Goal: Task Accomplishment & Management: Use online tool/utility

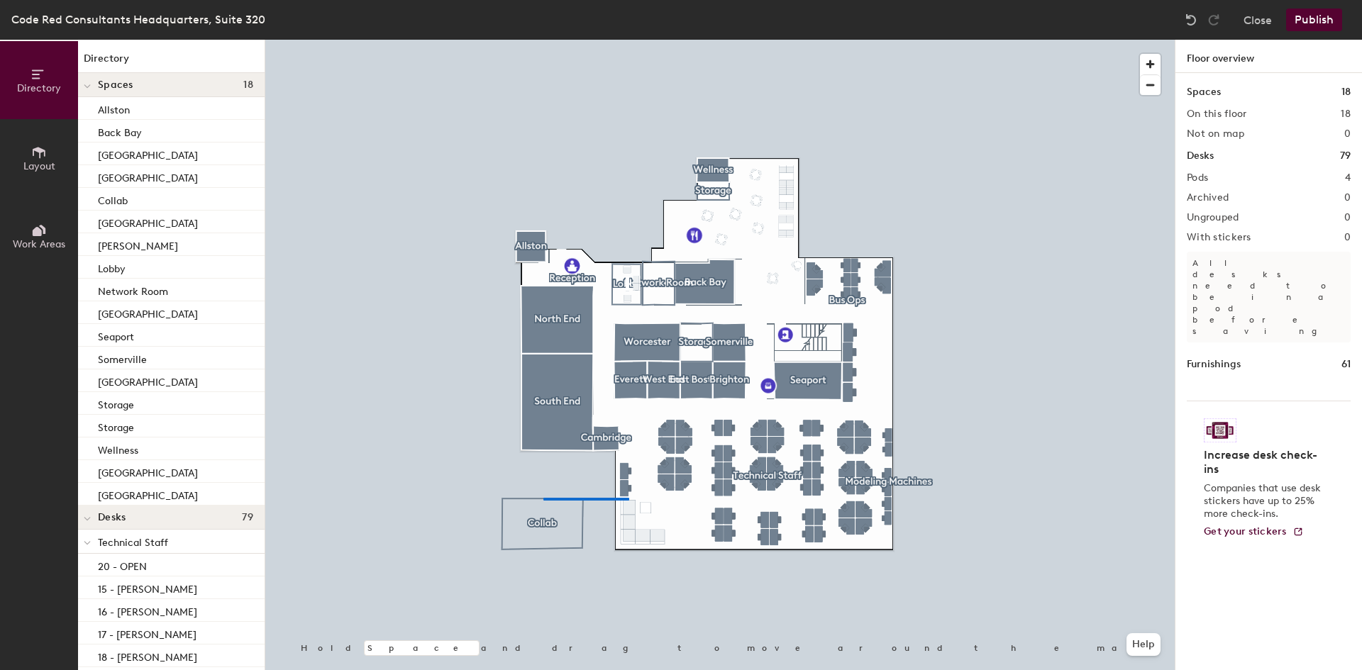
click at [629, 40] on div at bounding box center [719, 40] width 909 height 0
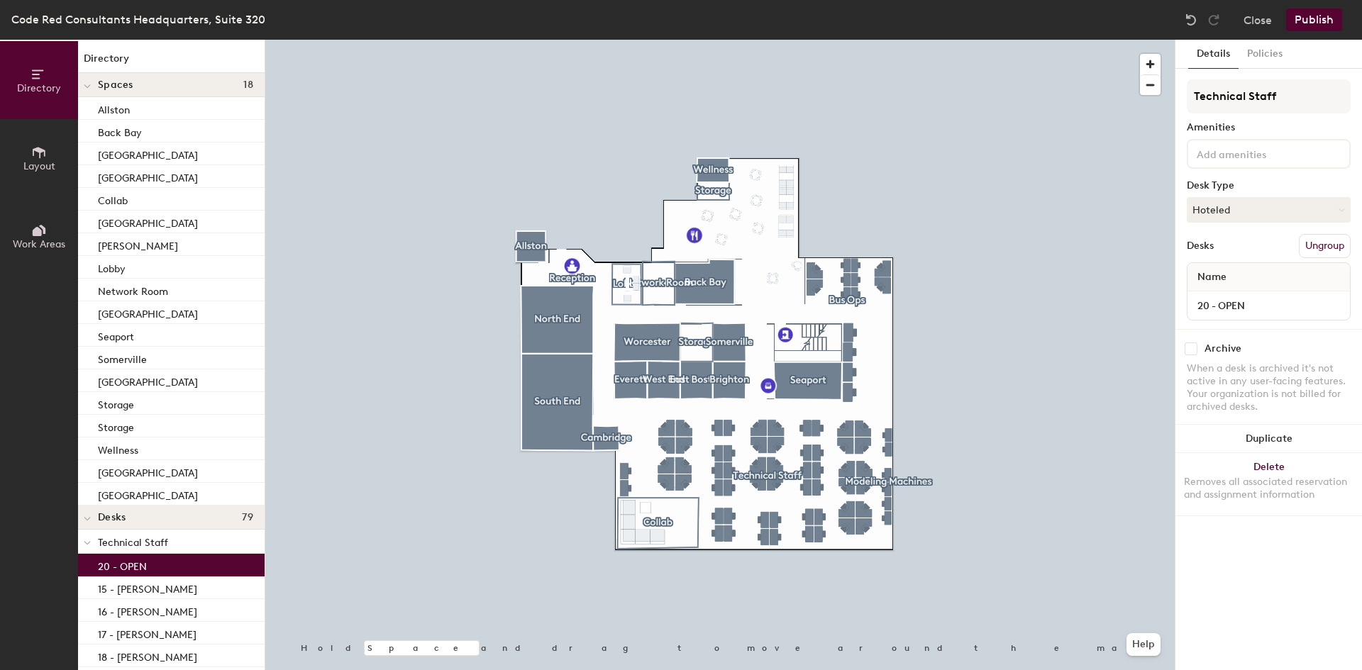
click at [179, 570] on div "20 - OPEN" at bounding box center [171, 565] width 187 height 23
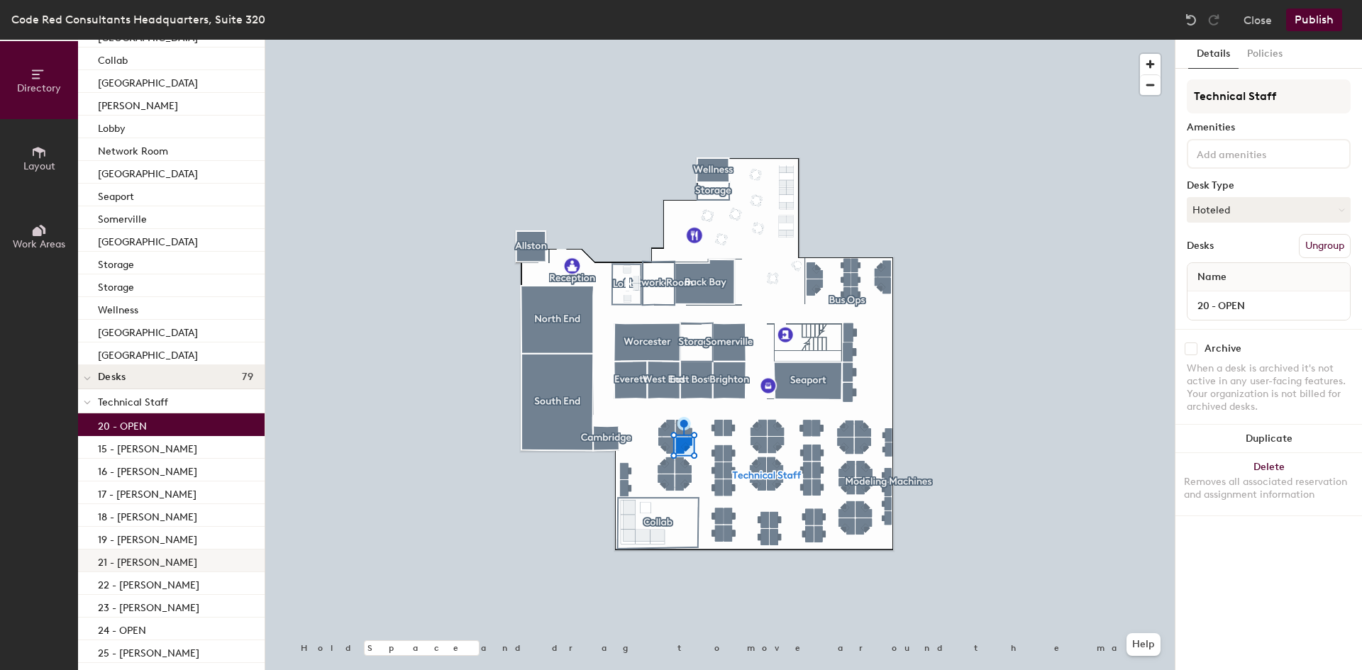
scroll to position [142, 0]
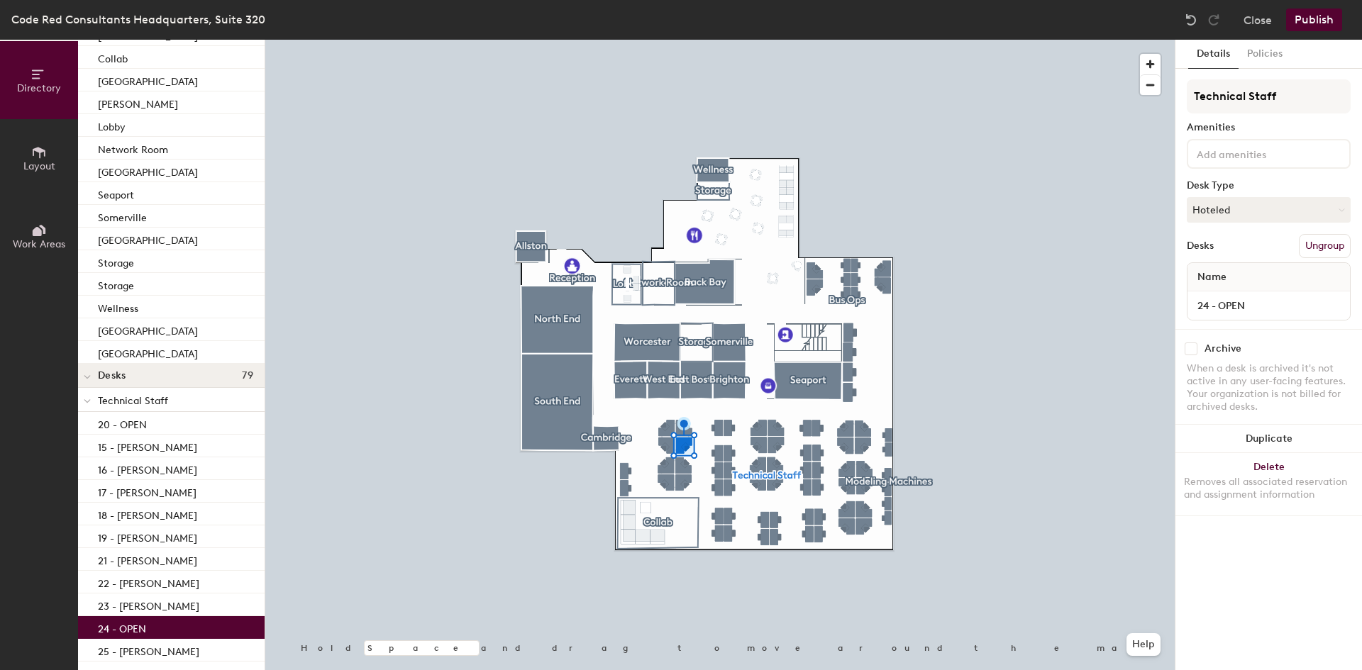
click at [196, 621] on div "24 - OPEN" at bounding box center [171, 627] width 187 height 23
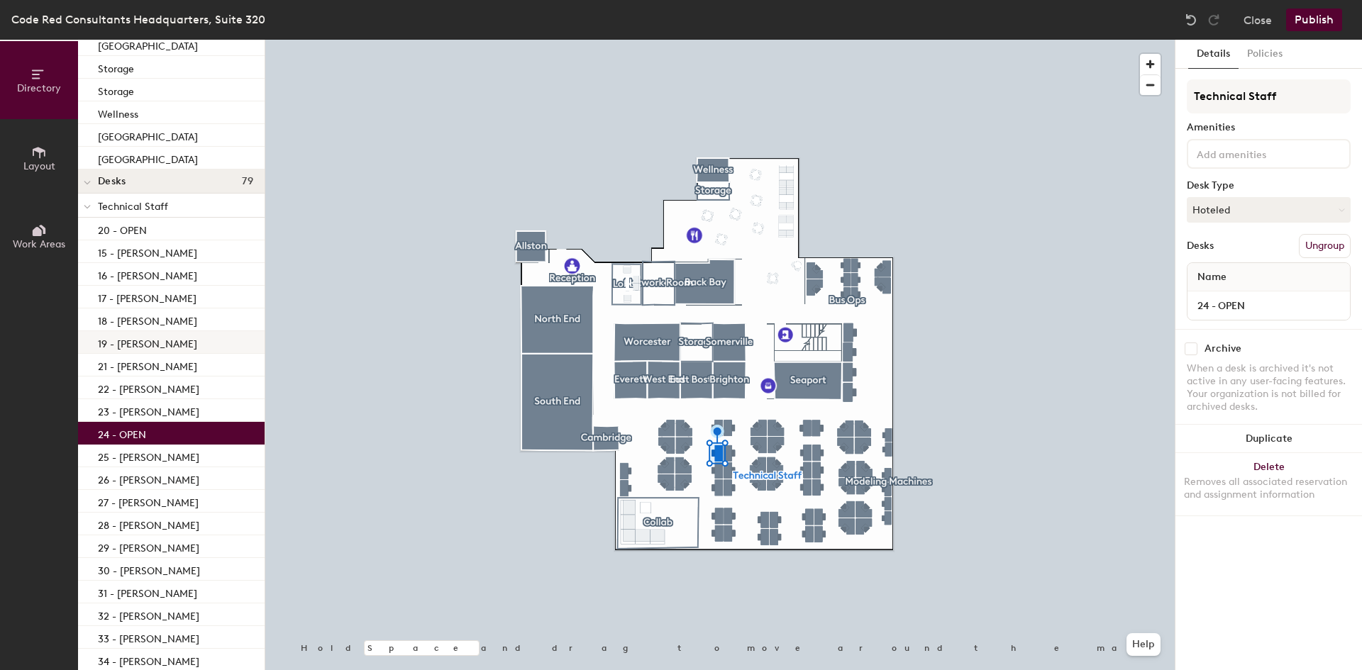
scroll to position [355, 0]
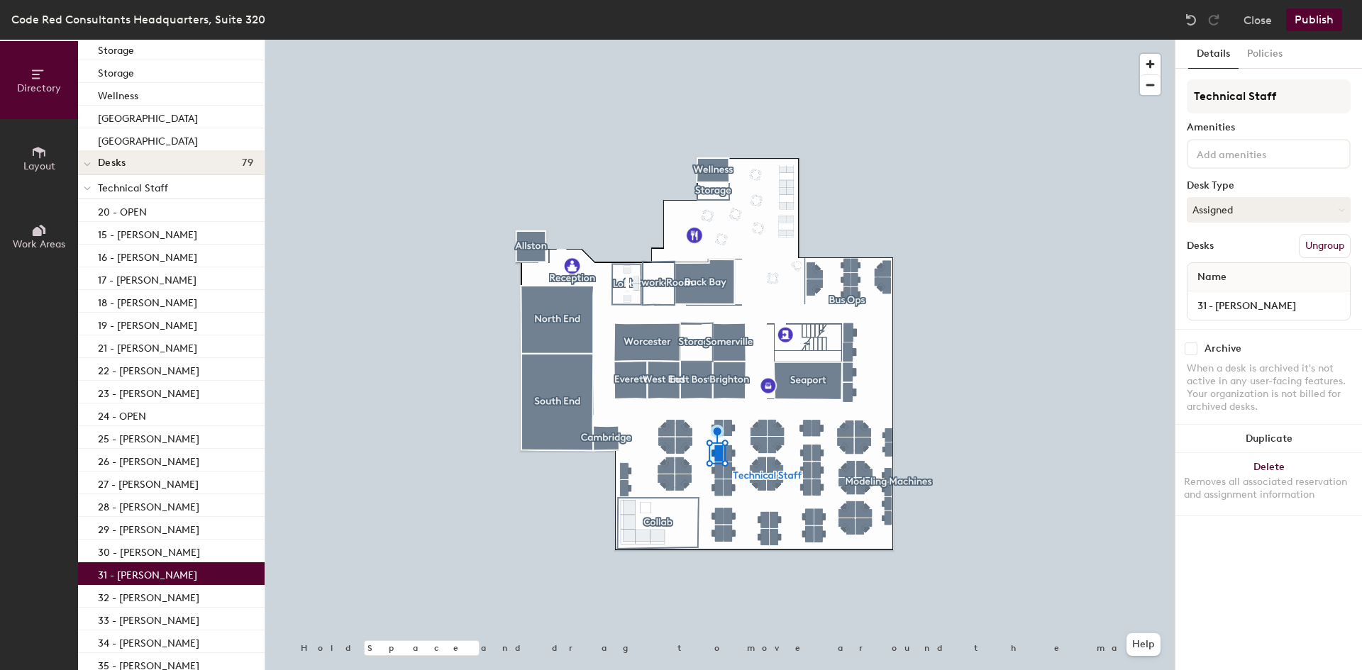
click at [206, 575] on div "31 - Nick Panara" at bounding box center [171, 574] width 187 height 23
click at [1253, 303] on input "31 - Nick Panara" at bounding box center [1268, 306] width 157 height 20
click at [1274, 306] on input "31 - Nick Panara" at bounding box center [1268, 306] width 157 height 20
drag, startPoint x: 1219, startPoint y: 307, endPoint x: 1296, endPoint y: 307, distance: 77.3
click at [1296, 307] on input "31 - Nick Panara" at bounding box center [1268, 306] width 157 height 20
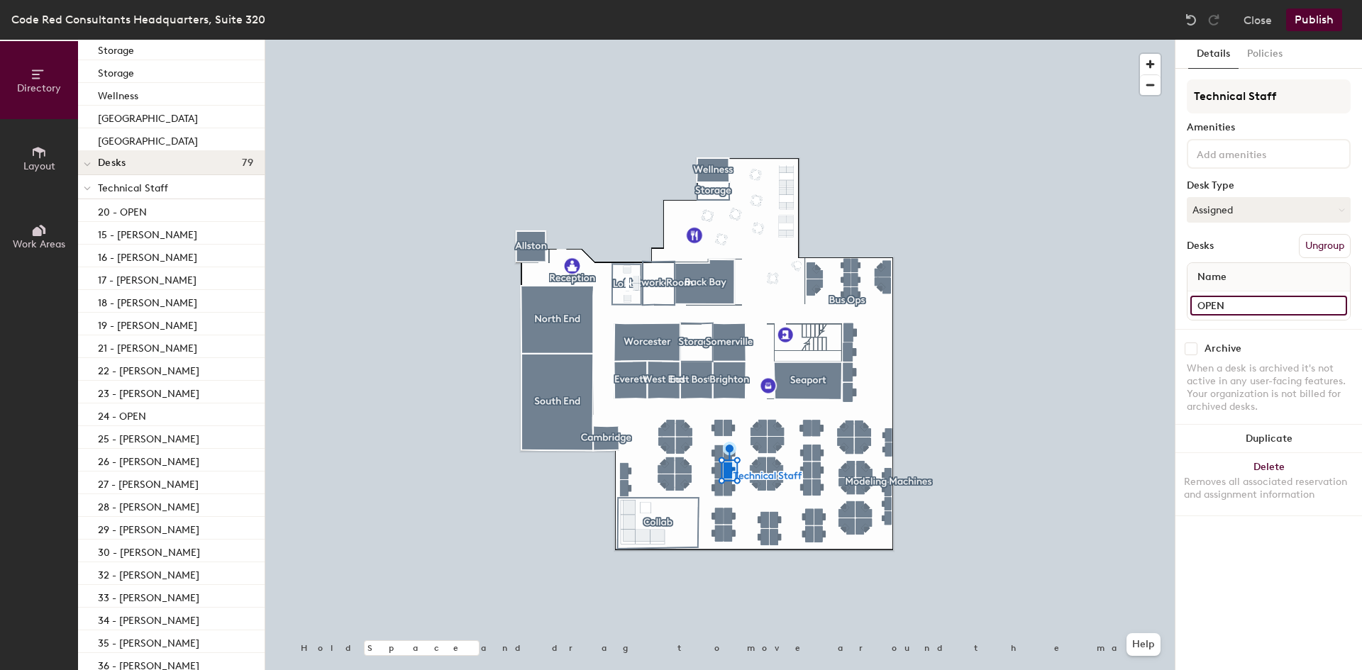
type input "OPEN"
click at [1238, 216] on button "Assigned" at bounding box center [1269, 210] width 164 height 26
click at [1232, 293] on div "Hoteled" at bounding box center [1259, 296] width 142 height 21
click at [1310, 19] on button "Publish" at bounding box center [1314, 20] width 56 height 23
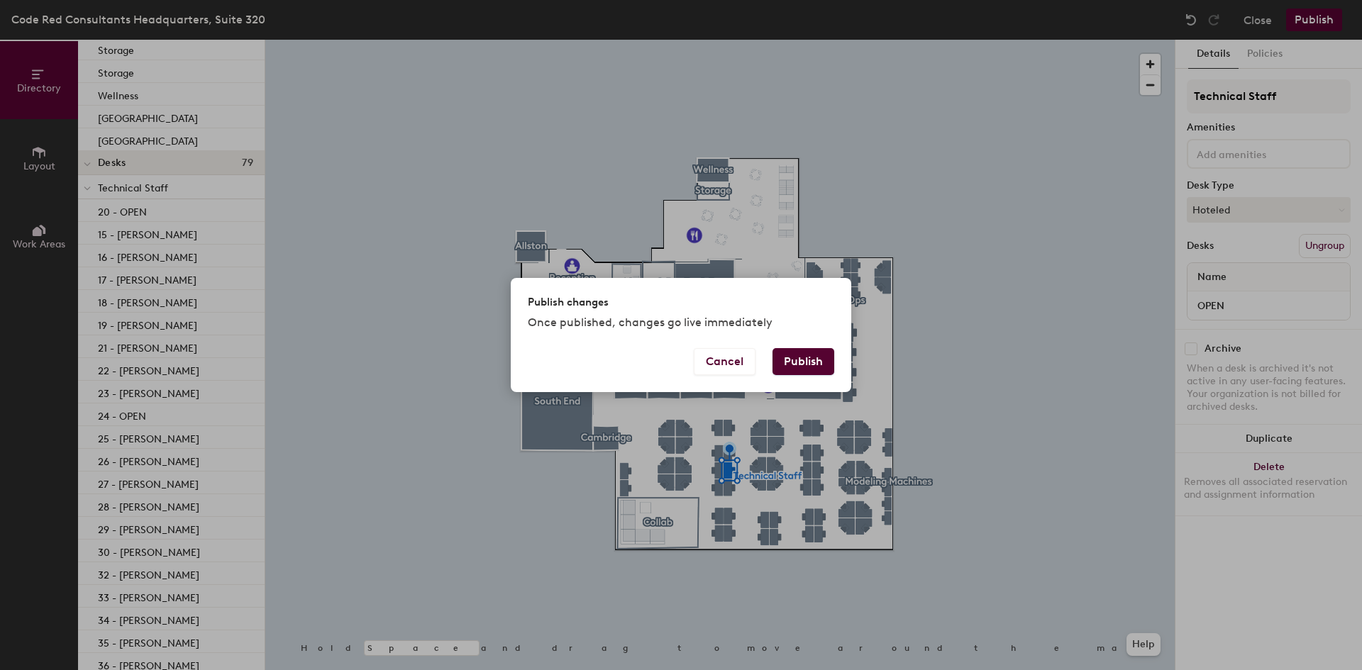
click at [815, 357] on button "Publish" at bounding box center [804, 361] width 62 height 27
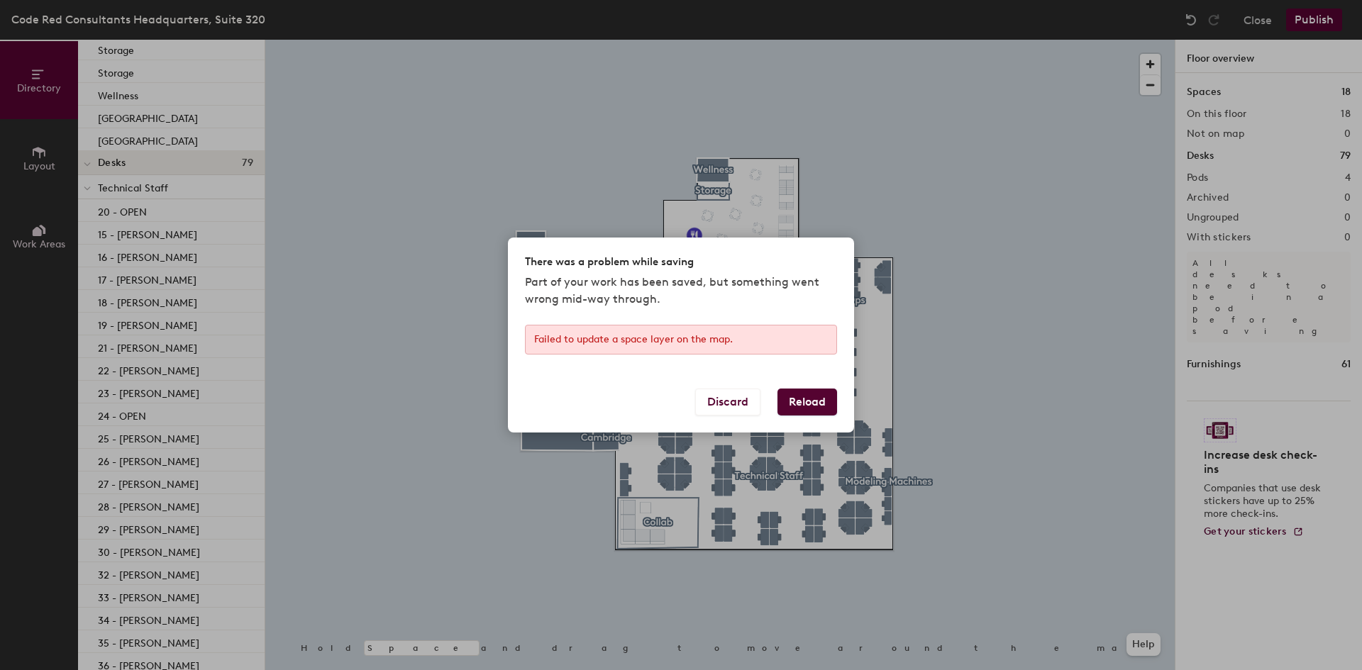
click at [814, 401] on button "Reload" at bounding box center [808, 402] width 60 height 27
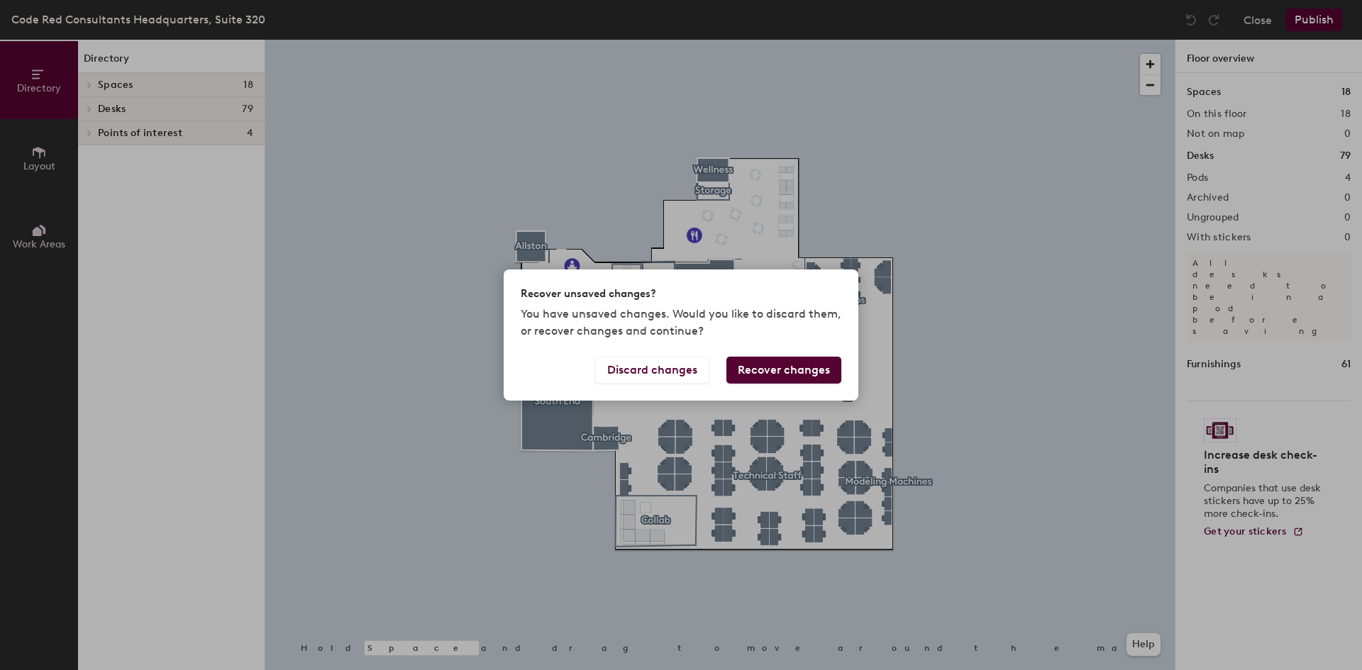
click at [766, 367] on button "Recover changes" at bounding box center [783, 370] width 115 height 27
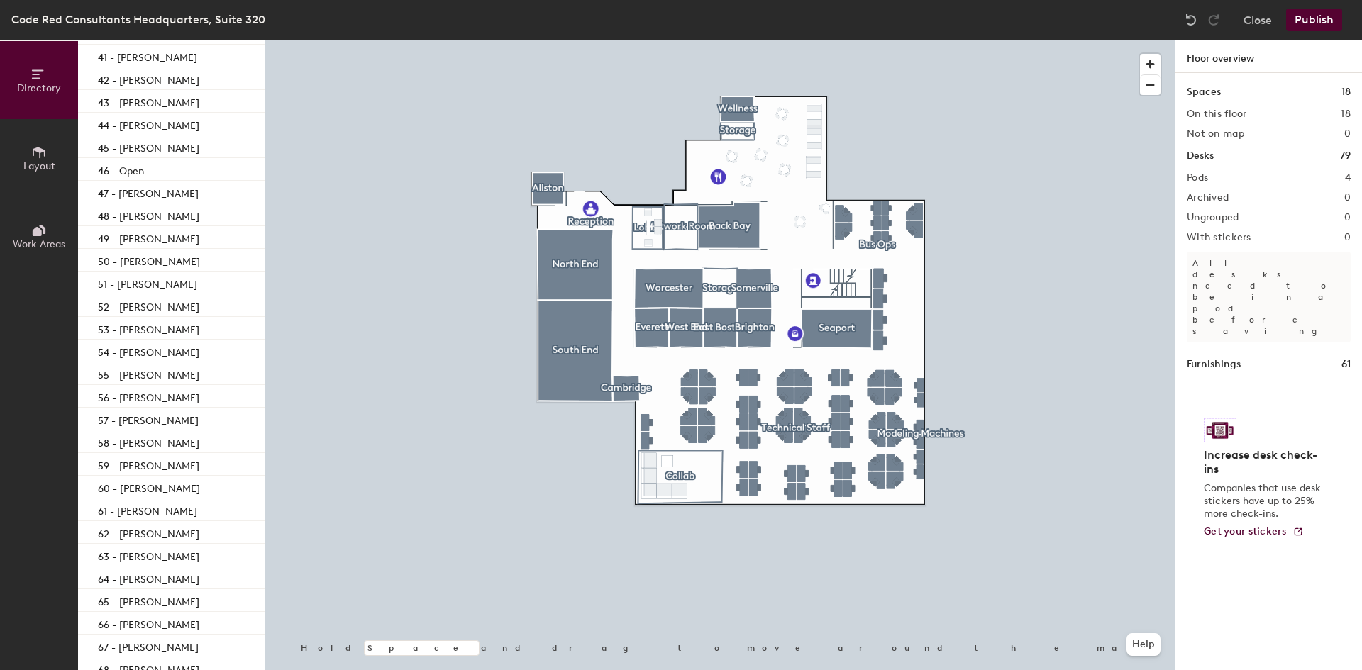
scroll to position [780, 0]
click at [1271, 17] on button "Close" at bounding box center [1258, 20] width 28 height 23
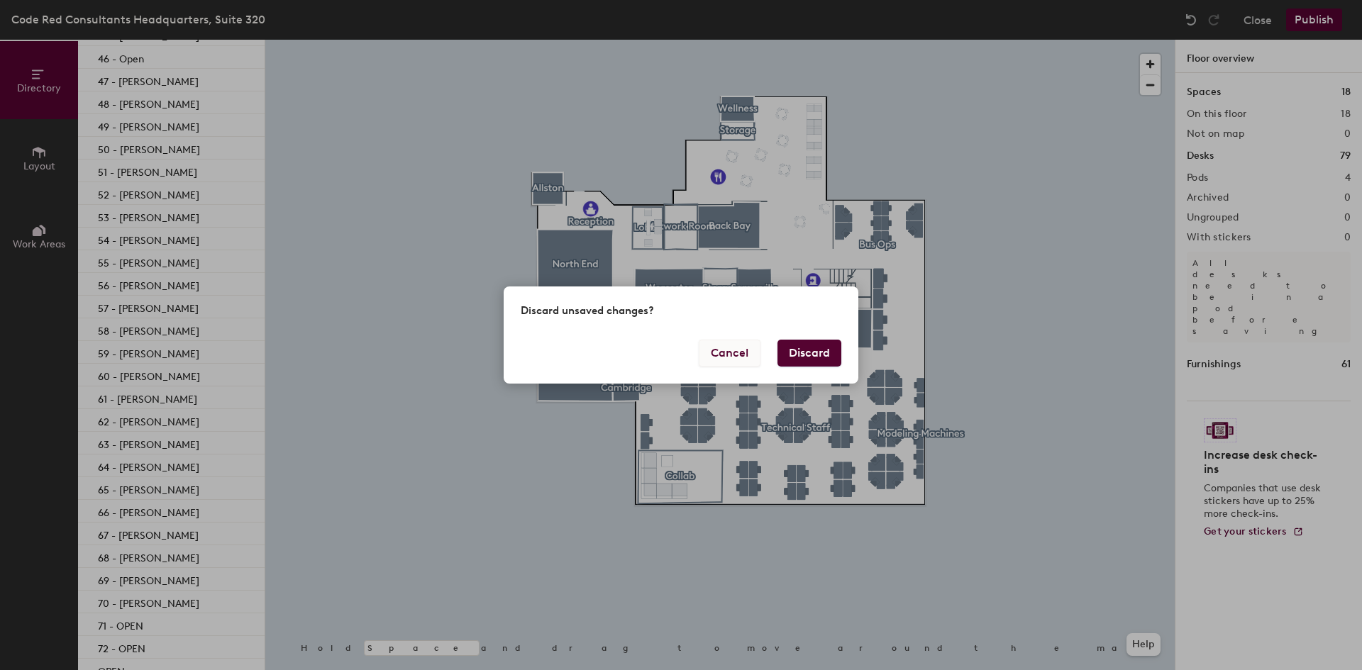
click at [736, 348] on button "Cancel" at bounding box center [730, 353] width 62 height 27
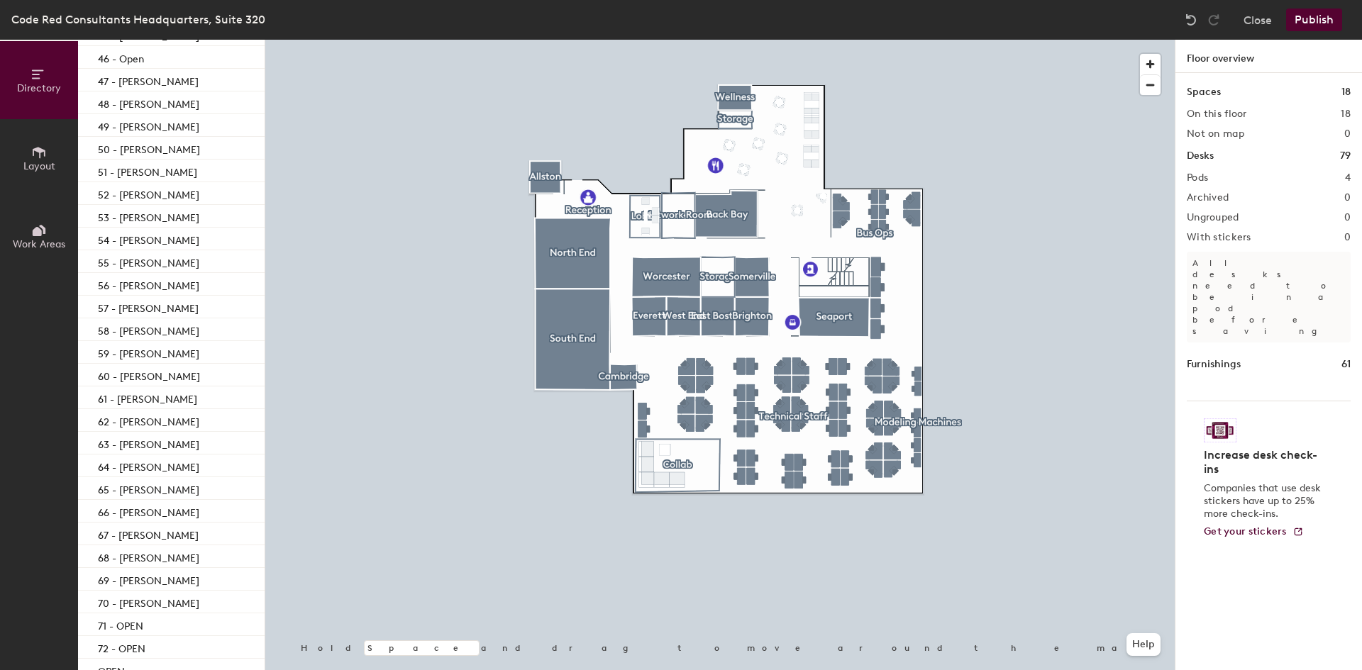
click at [1307, 21] on button "Publish" at bounding box center [1314, 20] width 56 height 23
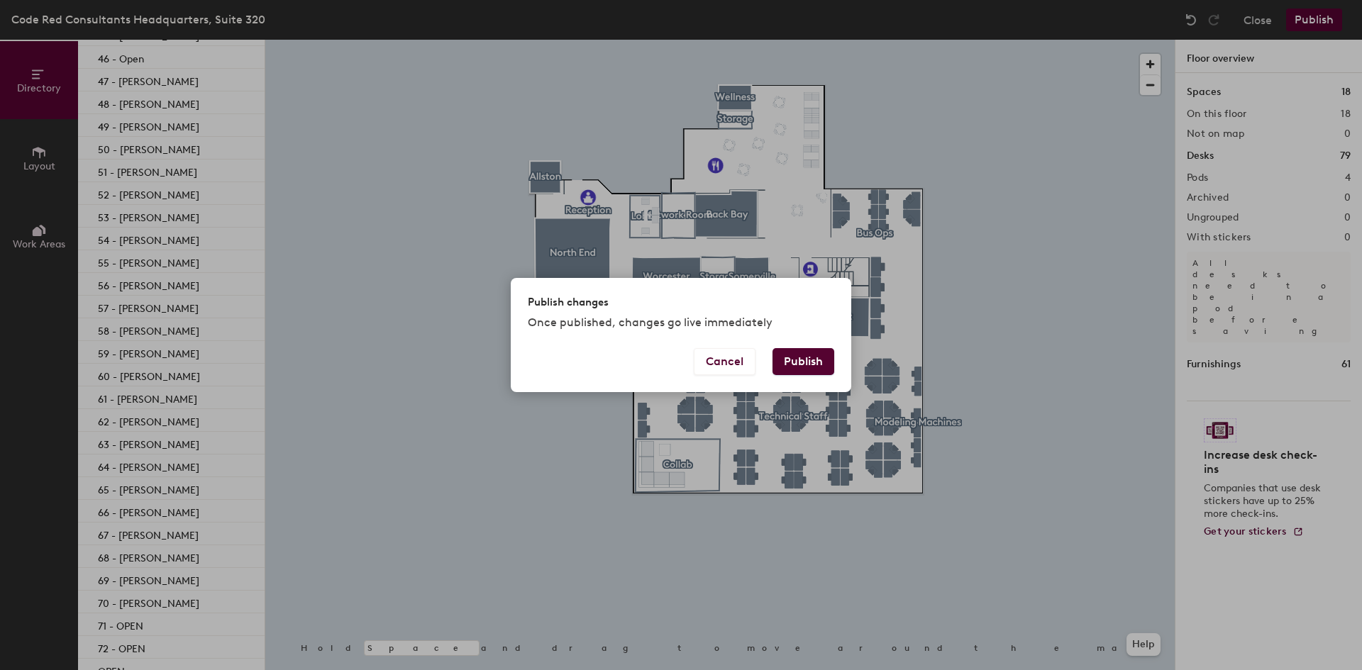
click at [800, 354] on button "Publish" at bounding box center [804, 361] width 62 height 27
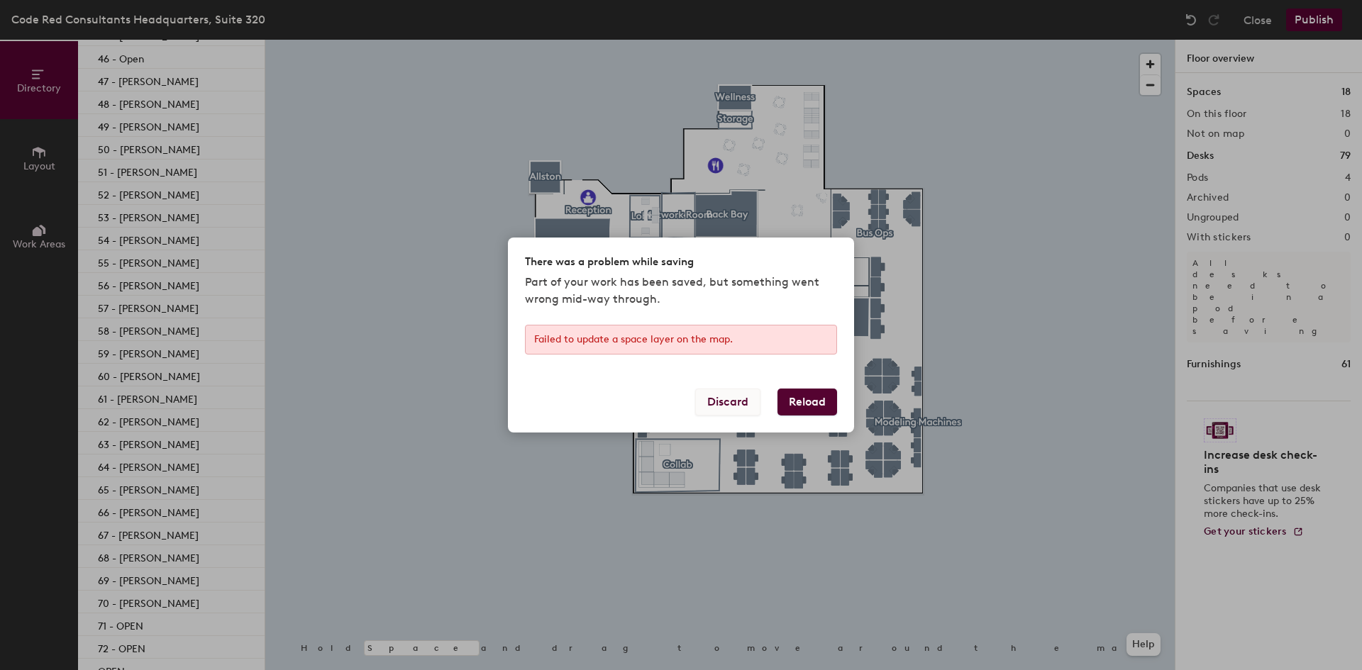
click at [723, 409] on button "Discard" at bounding box center [727, 402] width 65 height 27
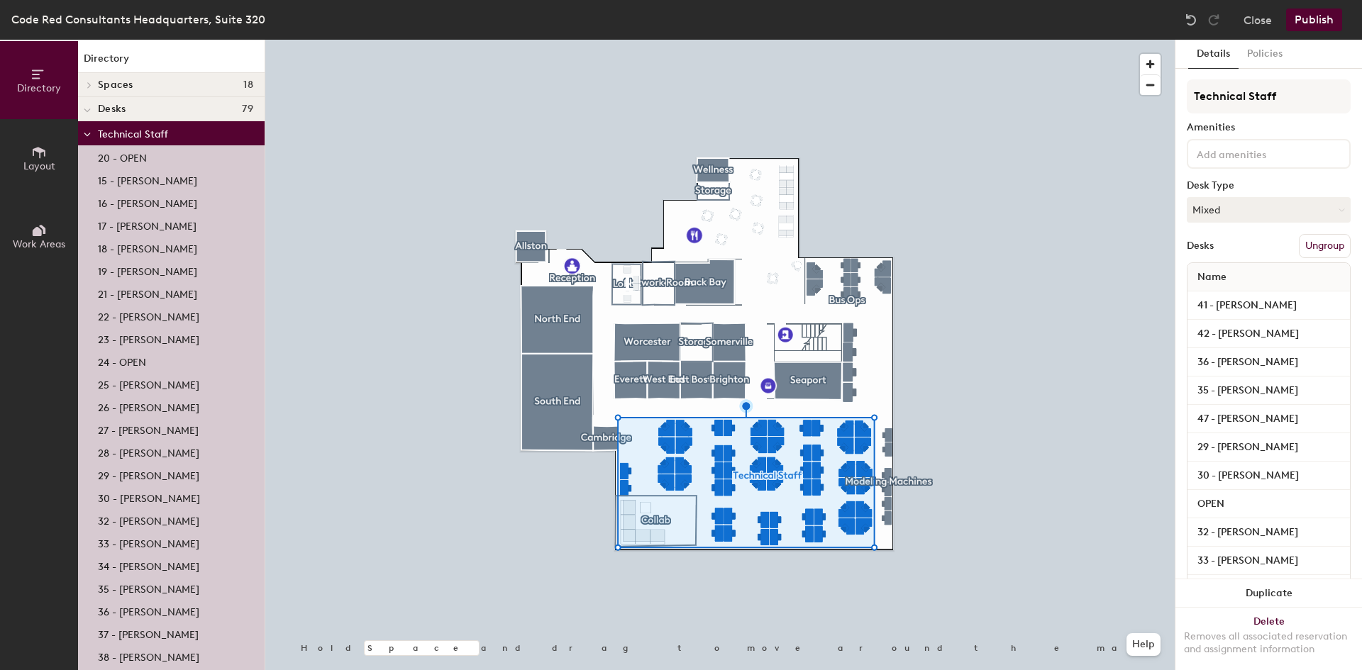
click at [132, 154] on p "20 - OPEN" at bounding box center [122, 156] width 49 height 16
